Goal: Task Accomplishment & Management: Manage account settings

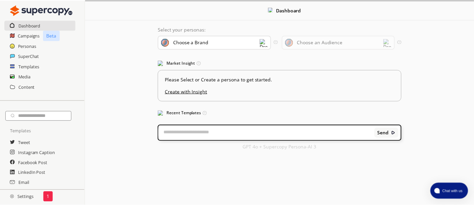
scroll to position [140, 0]
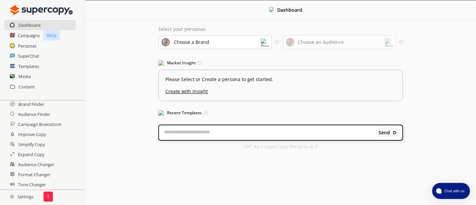
click at [26, 200] on h2 "Settings" at bounding box center [22, 196] width 44 height 13
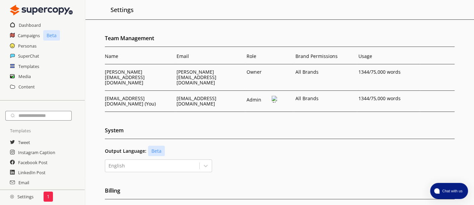
click at [30, 143] on div "Tweet" at bounding box center [42, 142] width 85 height 10
click at [29, 143] on h2 "Tweet" at bounding box center [24, 142] width 12 height 10
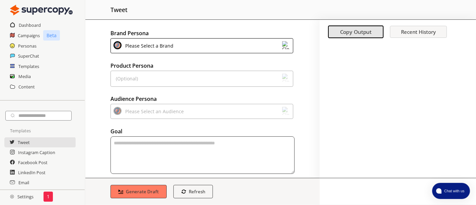
click at [207, 49] on div "Please Select a Brand" at bounding box center [201, 45] width 183 height 15
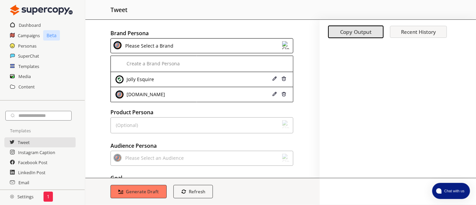
click at [311, 84] on div "Brand Persona Please Select a Brand Create a Brand Persona Jolly Esquire [DOMAI…" at bounding box center [202, 99] width 234 height 158
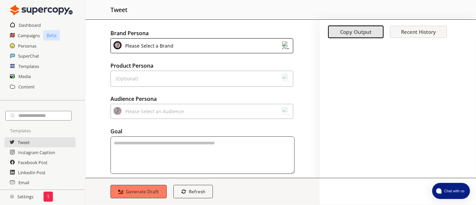
click at [290, 75] on div "(Optional)" at bounding box center [201, 79] width 183 height 16
click at [286, 78] on img at bounding box center [286, 78] width 8 height 8
click at [194, 42] on div "Please Select a Brand" at bounding box center [201, 45] width 183 height 15
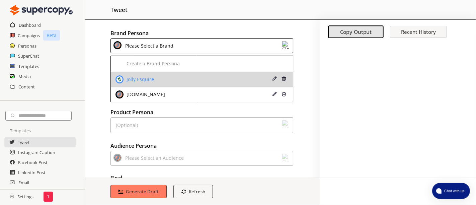
click at [172, 76] on div "Jolly Esquire" at bounding box center [186, 79] width 142 height 8
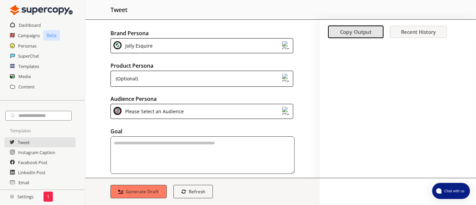
click at [178, 45] on div "Jolly Esquire" at bounding box center [201, 45] width 183 height 15
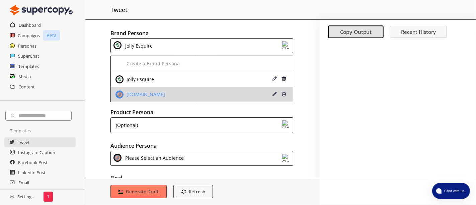
click at [166, 92] on div "[DOMAIN_NAME]" at bounding box center [186, 94] width 142 height 8
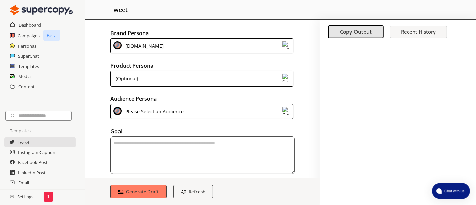
click at [226, 76] on div "(Optional)" at bounding box center [201, 79] width 183 height 16
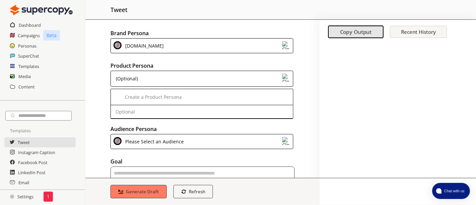
click at [226, 76] on div "(Optional)" at bounding box center [201, 79] width 183 height 16
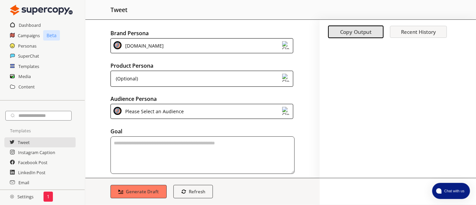
click at [253, 106] on div "Please Select an Audience" at bounding box center [201, 111] width 183 height 15
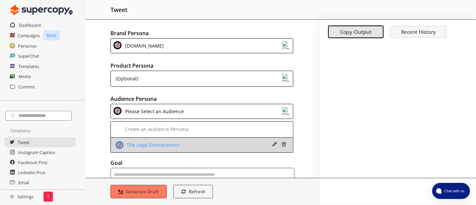
click at [235, 143] on div "The Legal Entrepreneur" at bounding box center [186, 145] width 142 height 8
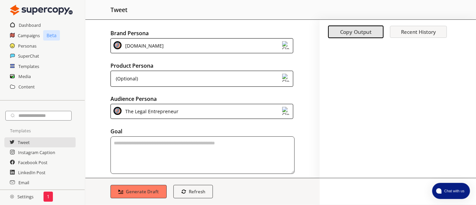
scroll to position [42, 0]
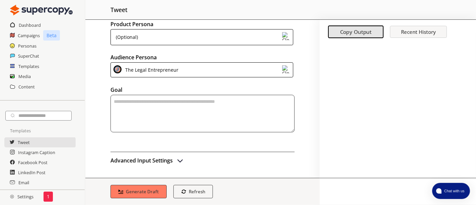
click at [173, 159] on h2 "Advanced Input Settings" at bounding box center [141, 160] width 62 height 10
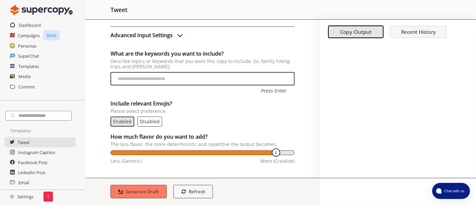
scroll to position [168, 0]
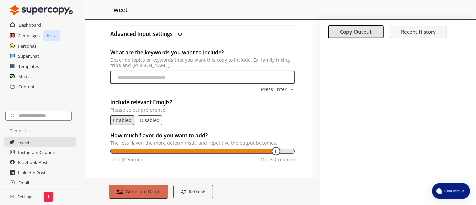
click at [152, 193] on b "Generate Draft" at bounding box center [143, 191] width 34 height 6
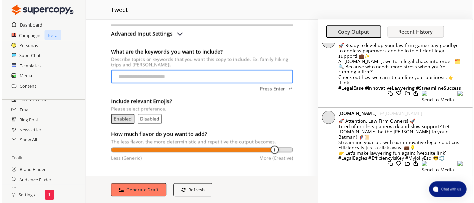
scroll to position [74, 0]
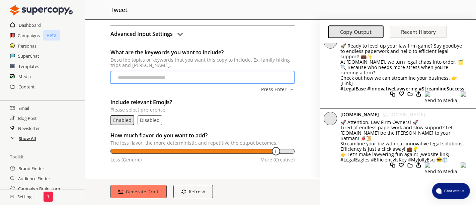
click at [28, 142] on h2 "Show All" at bounding box center [27, 138] width 17 height 10
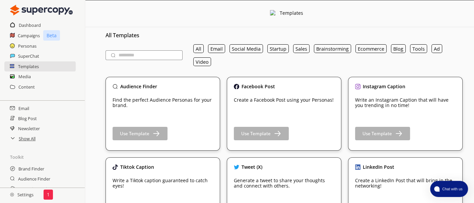
click at [12, 139] on icon at bounding box center [12, 138] width 3 height 2
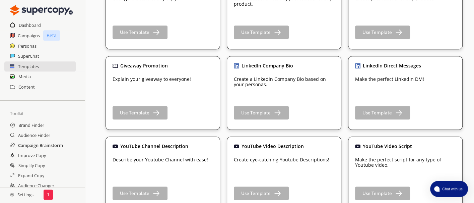
scroll to position [102, 0]
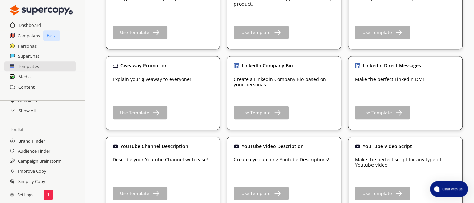
click at [40, 139] on h2 "Brand Finder" at bounding box center [31, 141] width 27 height 10
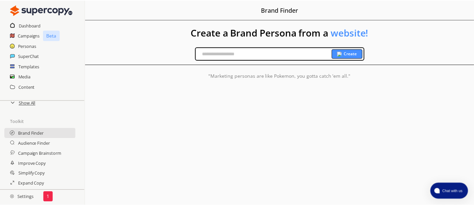
scroll to position [140, 0]
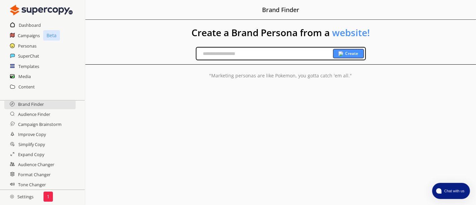
click at [32, 197] on h2 "Settings" at bounding box center [22, 196] width 44 height 13
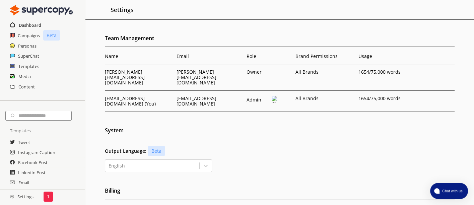
click at [33, 24] on h2 "Dashboard" at bounding box center [30, 25] width 22 height 10
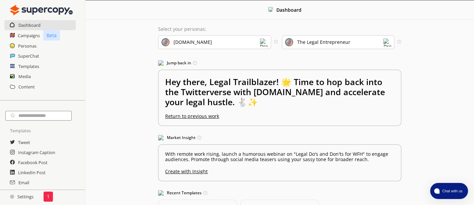
click at [192, 41] on div "[DOMAIN_NAME]" at bounding box center [192, 42] width 38 height 5
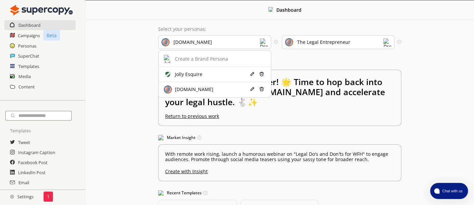
click at [192, 41] on div "[DOMAIN_NAME]" at bounding box center [192, 42] width 38 height 5
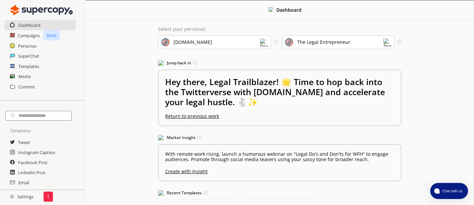
click at [320, 40] on div "The Legal Entrepreneur" at bounding box center [323, 42] width 53 height 5
click at [358, 40] on div "The Legal Entrepreneur" at bounding box center [338, 42] width 113 height 14
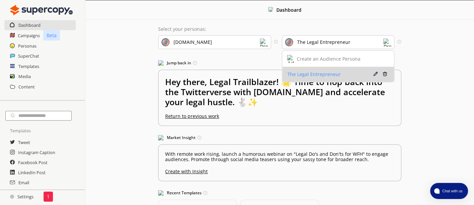
click at [388, 72] on div "Delete" at bounding box center [387, 74] width 13 height 9
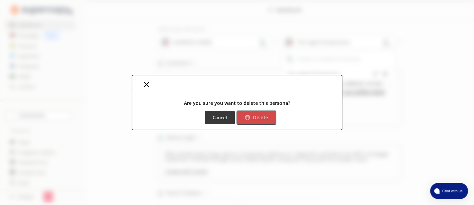
click at [268, 118] on button "Delete" at bounding box center [257, 117] width 40 height 14
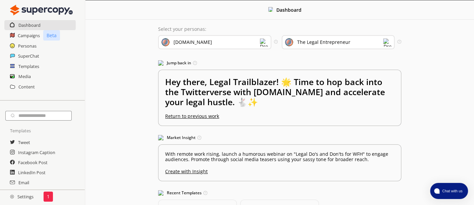
click at [247, 41] on div "[DOMAIN_NAME]" at bounding box center [214, 42] width 113 height 14
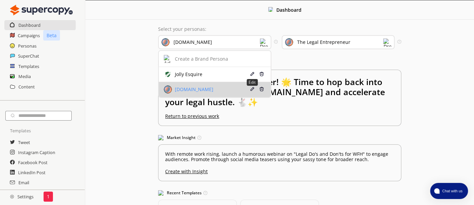
click at [253, 88] on img at bounding box center [252, 89] width 5 height 5
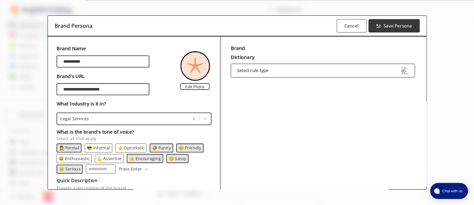
click at [132, 87] on div "**********" at bounding box center [102, 83] width 93 height 23
drag, startPoint x: 132, startPoint y: 87, endPoint x: 77, endPoint y: 87, distance: 54.6
click at [77, 87] on div "**********" at bounding box center [102, 83] width 93 height 23
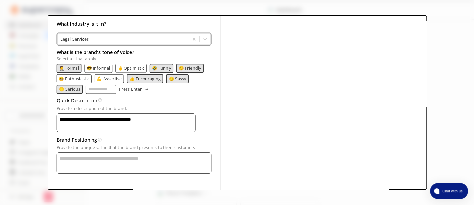
scroll to position [82, 0]
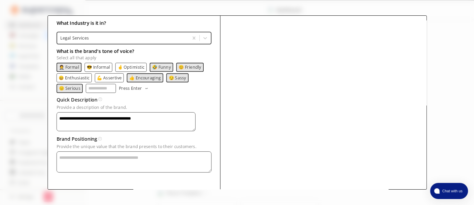
click at [116, 115] on textarea "**********" at bounding box center [125, 121] width 139 height 19
click at [89, 116] on textarea "**********" at bounding box center [125, 121] width 139 height 19
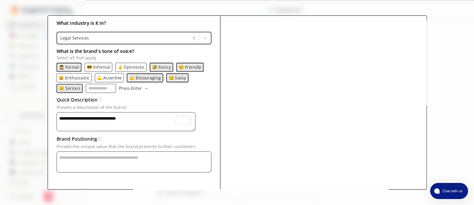
click at [86, 114] on textarea "**********" at bounding box center [125, 121] width 139 height 19
click at [137, 114] on textarea "**********" at bounding box center [125, 121] width 139 height 19
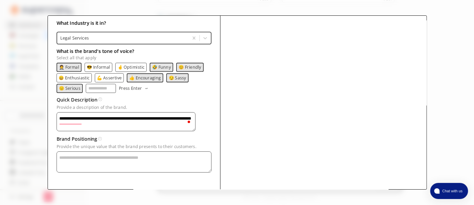
click at [151, 113] on textarea "**********" at bounding box center [125, 121] width 139 height 19
click at [179, 117] on textarea "**********" at bounding box center [125, 121] width 139 height 19
type textarea "**********"
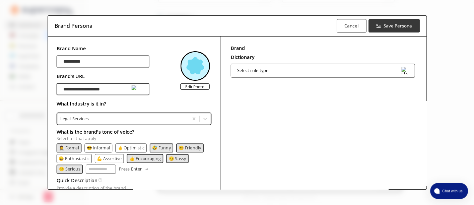
scroll to position [0, 0]
